Goal: Task Accomplishment & Management: Manage account settings

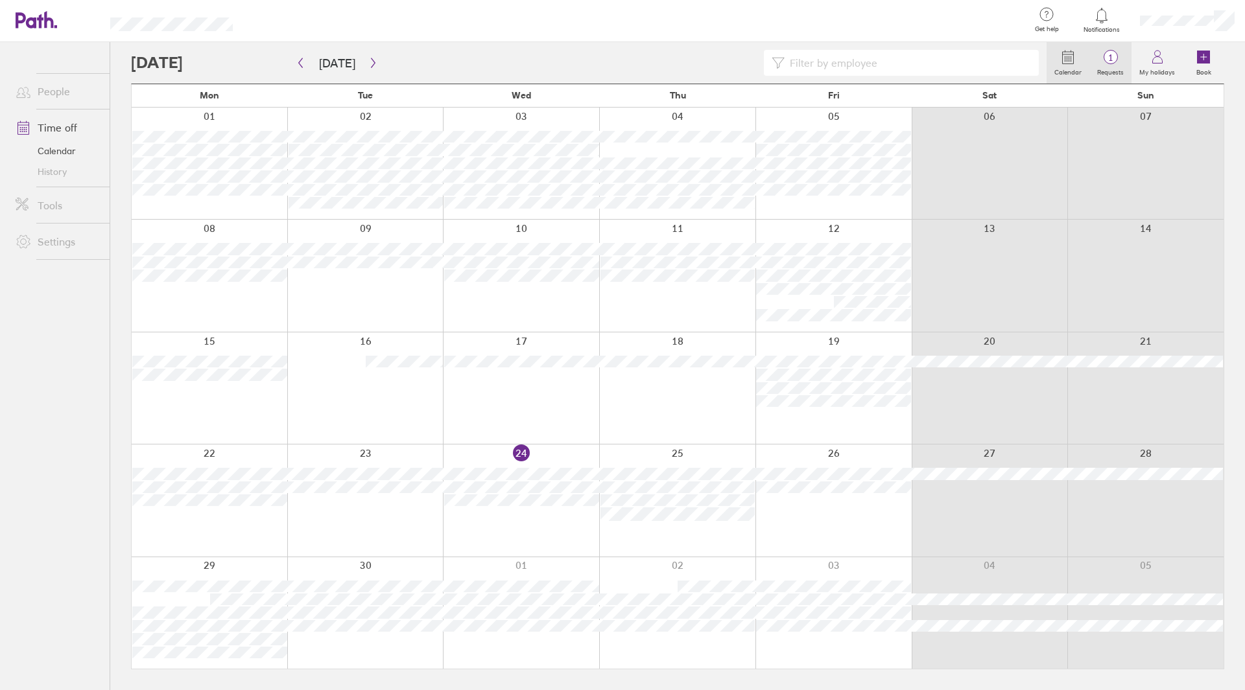
click at [1118, 65] on label "Requests" at bounding box center [1110, 71] width 42 height 12
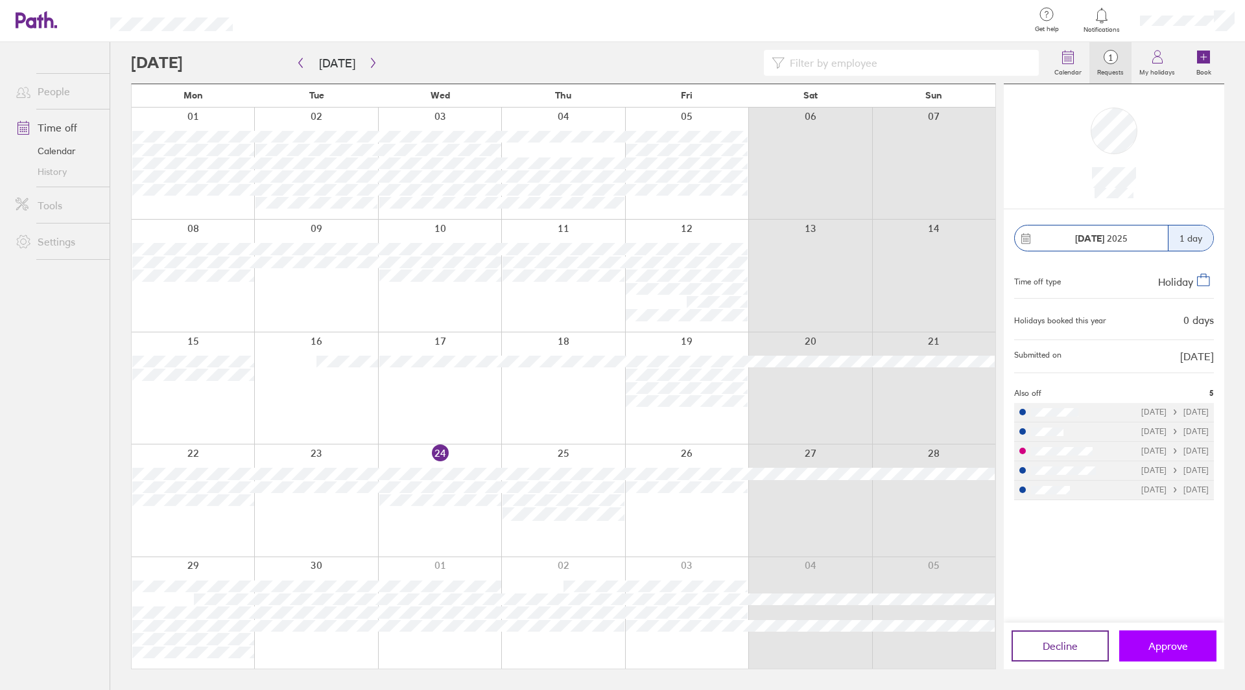
click at [1206, 656] on button "Approve" at bounding box center [1167, 646] width 97 height 31
